Goal: Answer question/provide support: Share knowledge or assist other users

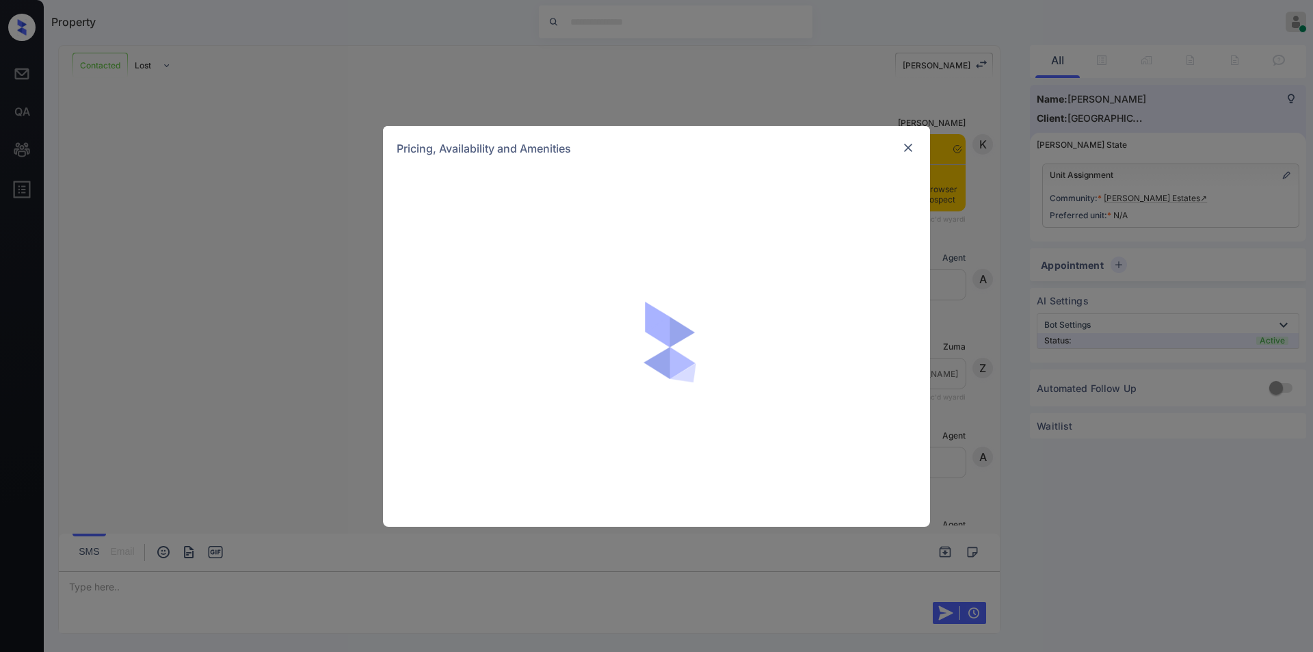
scroll to position [1793, 0]
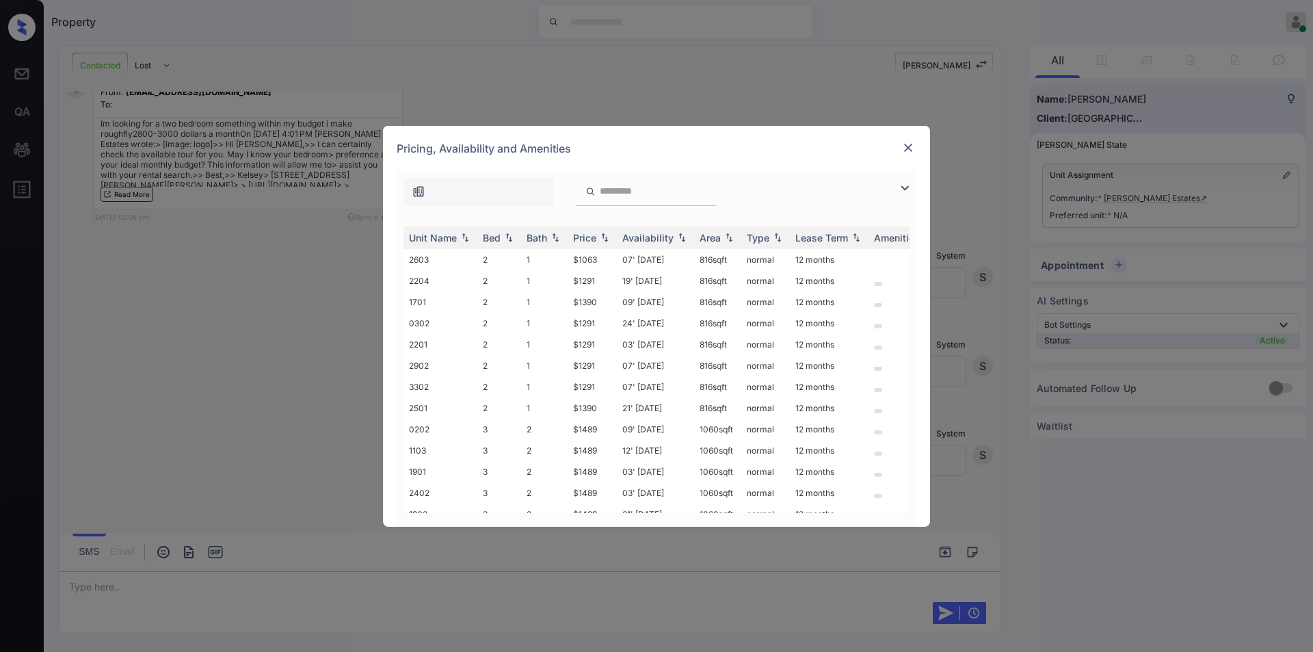
click at [901, 188] on img at bounding box center [905, 188] width 16 height 16
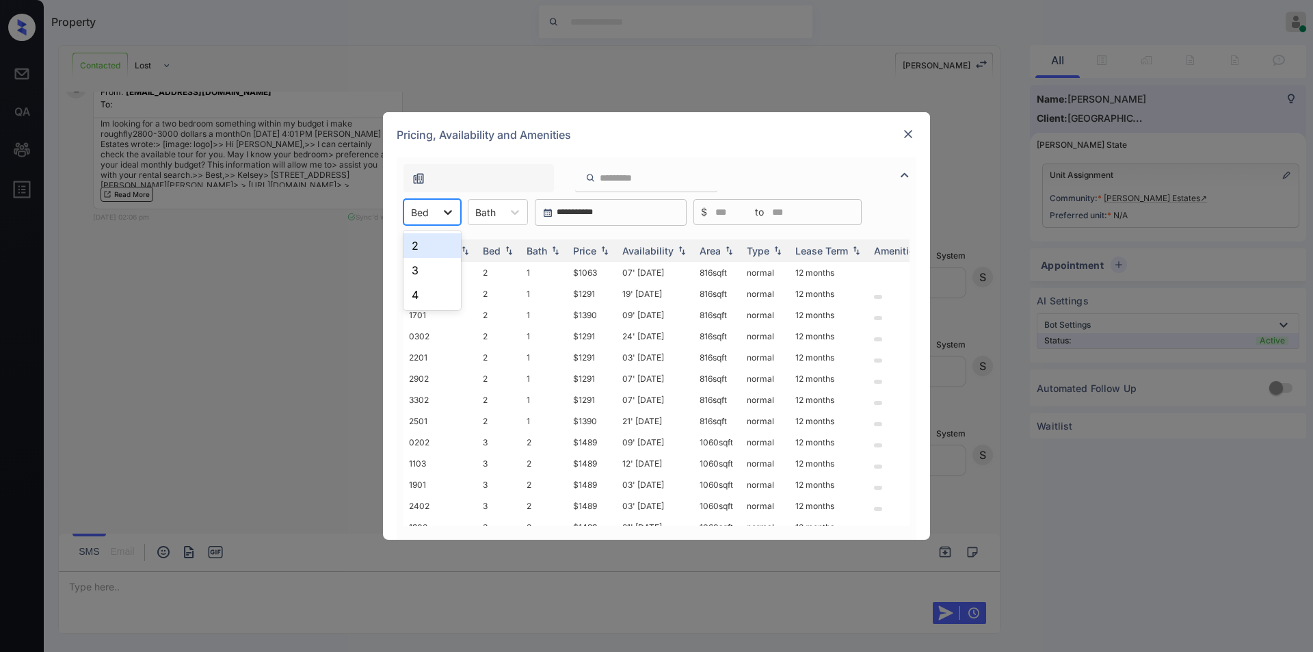
click at [442, 209] on icon at bounding box center [448, 212] width 14 height 14
click at [425, 246] on div "2" at bounding box center [432, 245] width 57 height 25
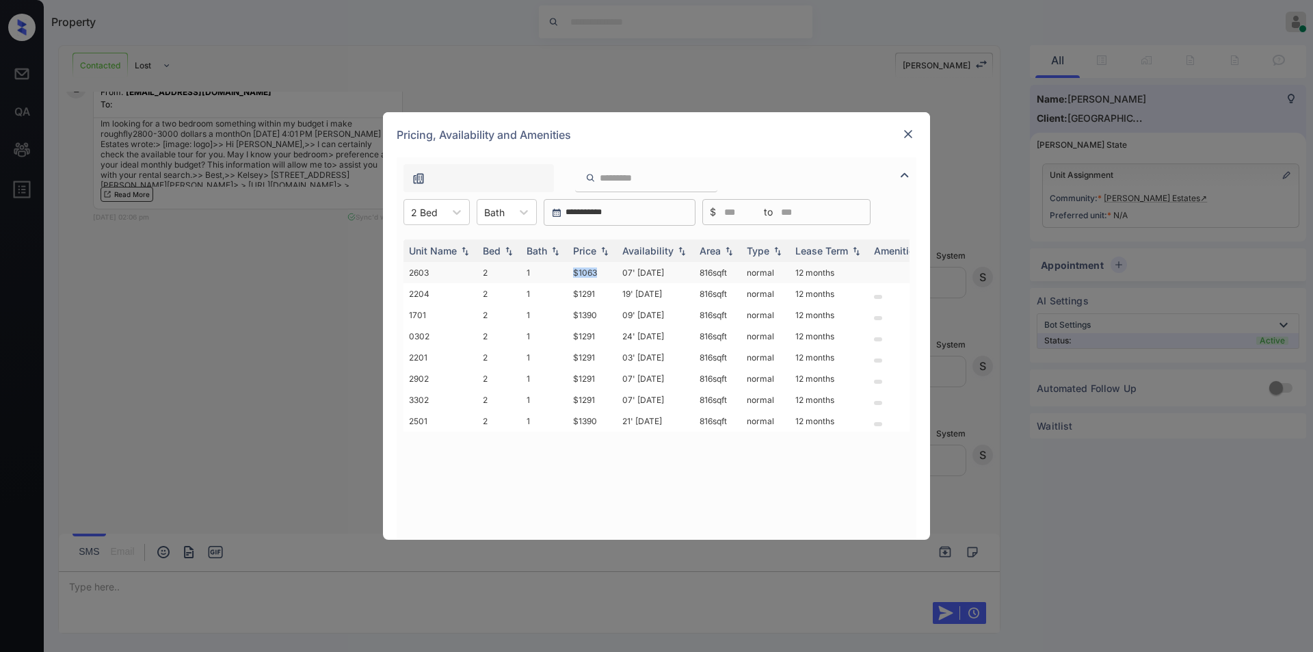
drag, startPoint x: 571, startPoint y: 270, endPoint x: 590, endPoint y: 272, distance: 19.2
click at [607, 272] on td "$1063" at bounding box center [592, 272] width 49 height 21
copy td "$1063"
click at [590, 271] on td "$1063" at bounding box center [592, 272] width 49 height 21
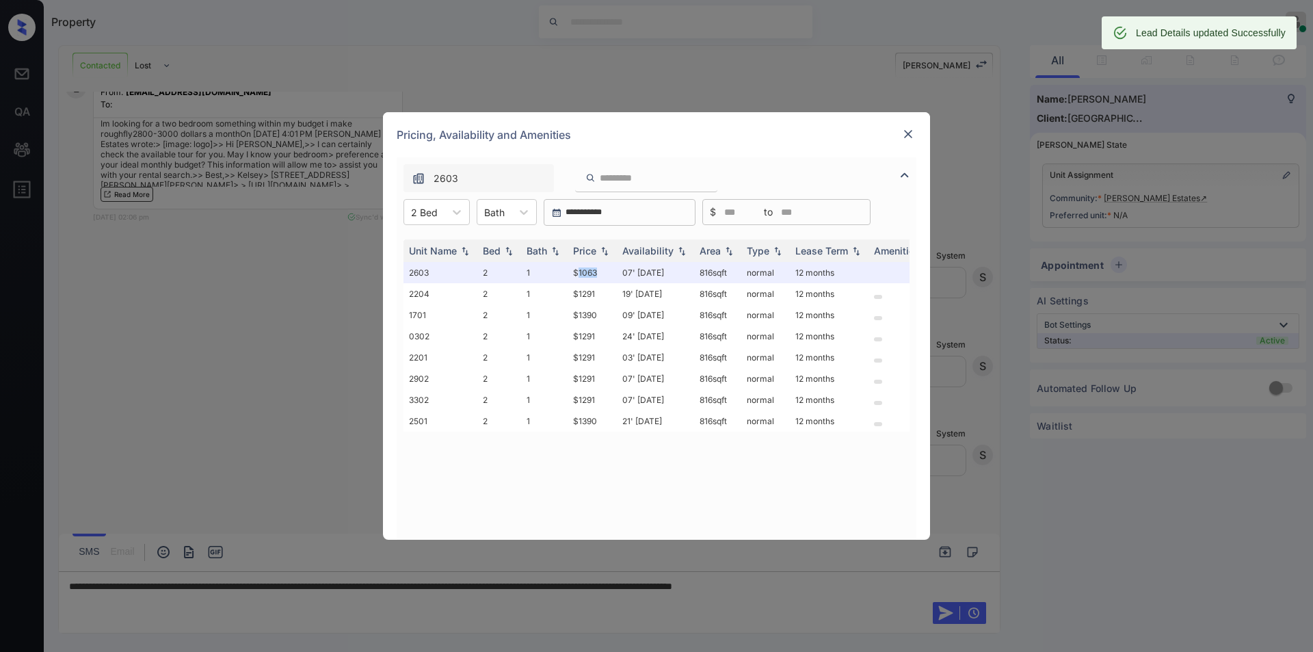
click at [910, 134] on img at bounding box center [908, 134] width 14 height 14
